Goal: Information Seeking & Learning: Learn about a topic

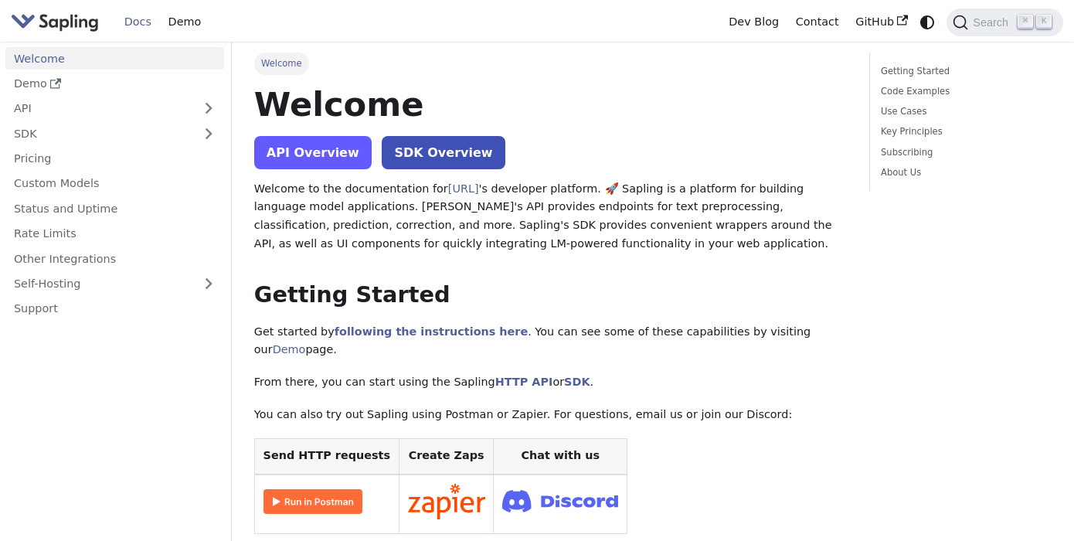
click at [328, 159] on link "API Overview" at bounding box center [312, 152] width 117 height 33
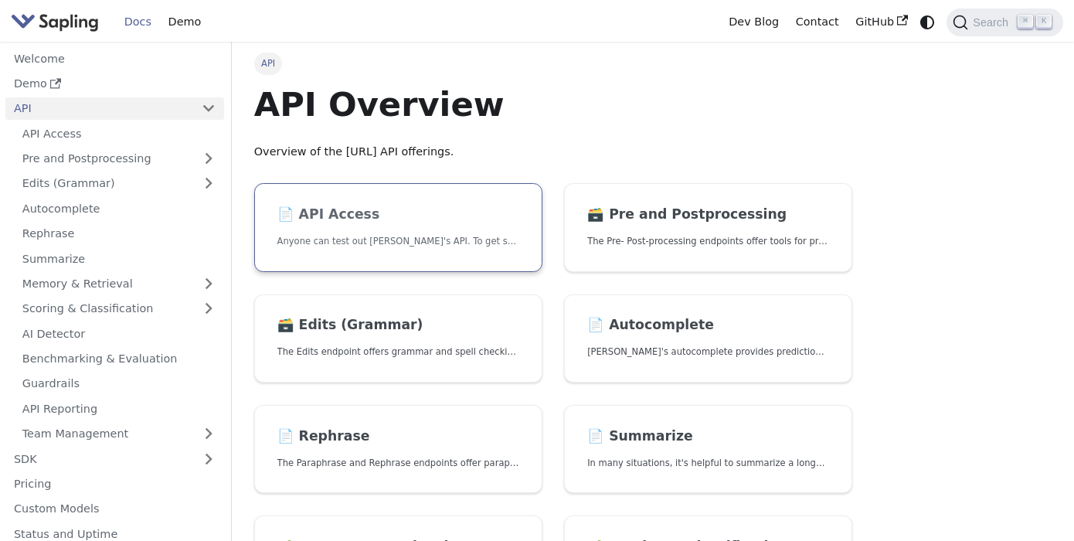
click at [452, 244] on p "Anyone can test out [PERSON_NAME]'s API. To get started with the API, simply:" at bounding box center [398, 241] width 242 height 15
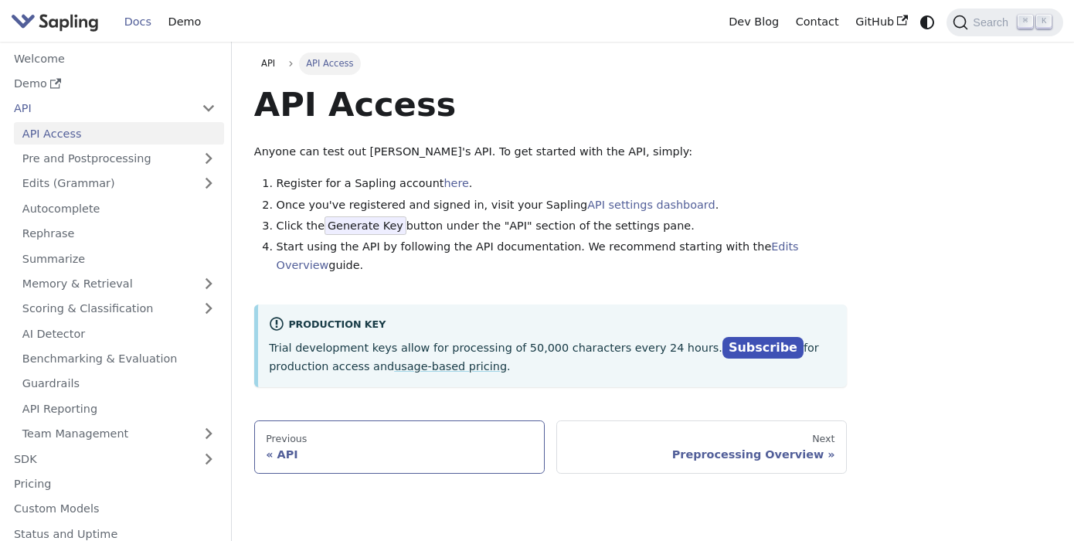
click at [355, 447] on div "API" at bounding box center [399, 454] width 267 height 14
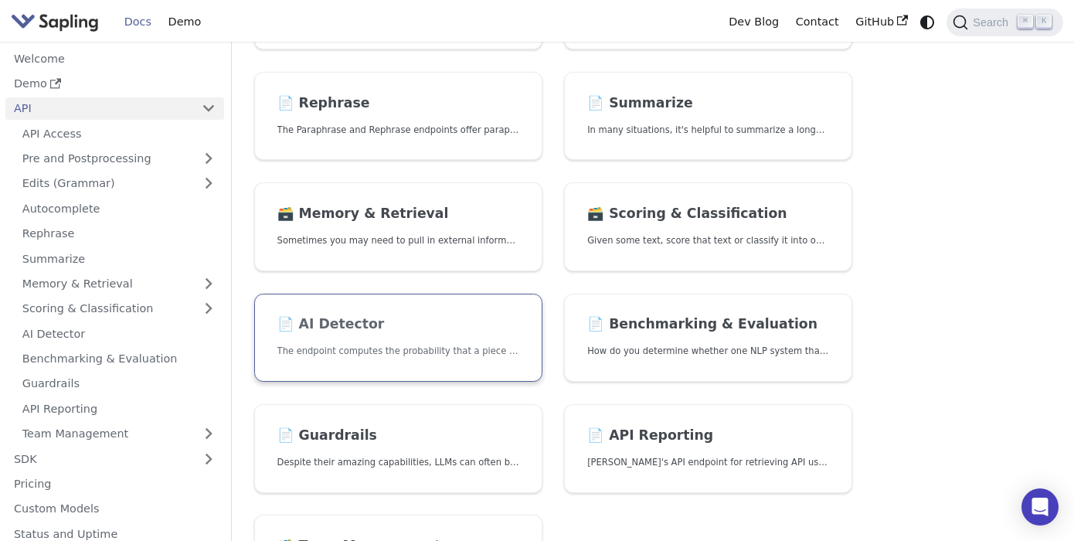
scroll to position [332, 0]
click at [457, 345] on p "The endpoint computes the probability that a piece of text is AI-generated," at bounding box center [398, 352] width 242 height 15
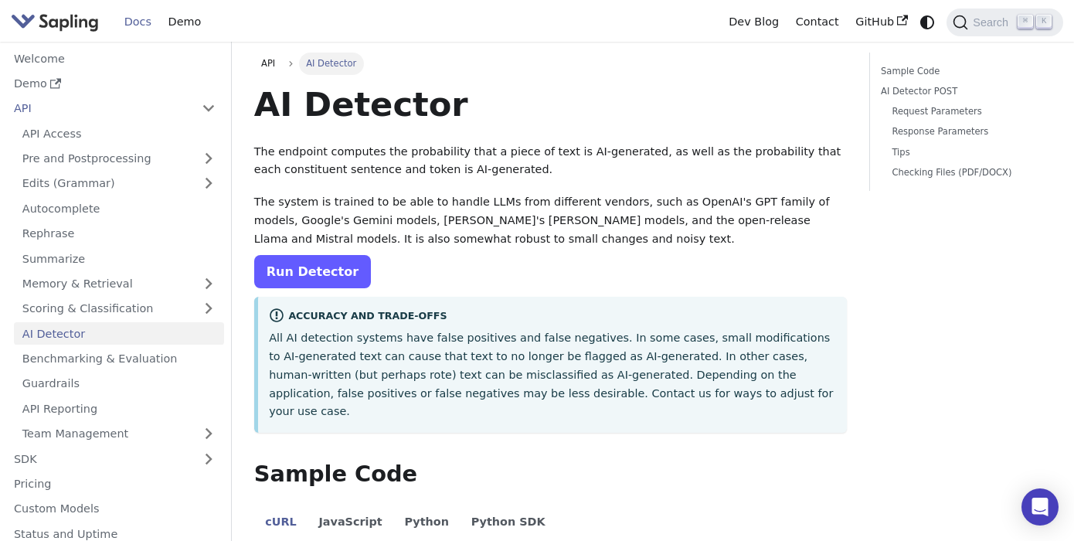
scroll to position [-2, 0]
click at [301, 278] on link "Run Detector" at bounding box center [312, 271] width 117 height 33
click at [751, 1] on nav "Docs Demo Dev Blog Contact GitHub Search ⌘ K" at bounding box center [537, 21] width 1074 height 42
